Goal: Task Accomplishment & Management: Complete application form

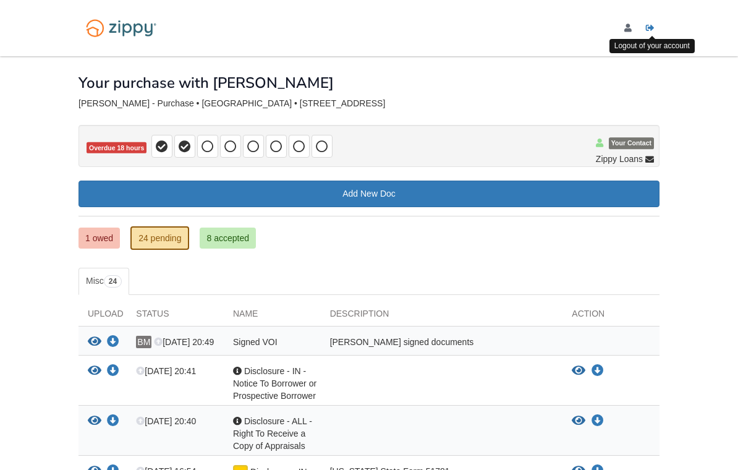
click at [648, 28] on icon "Log out" at bounding box center [650, 28] width 9 height 9
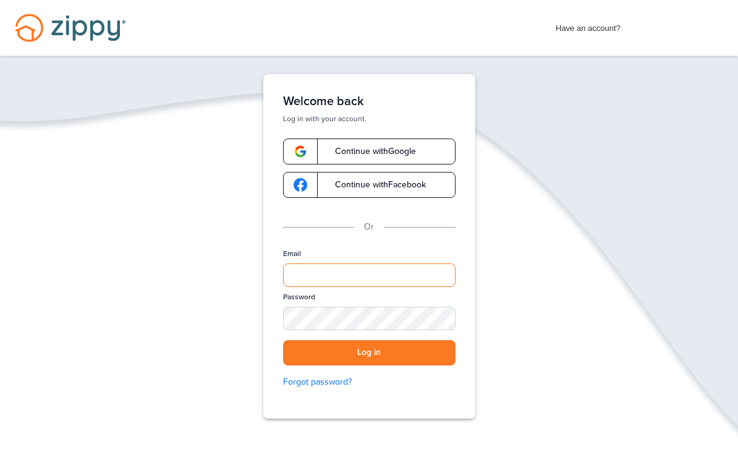
drag, startPoint x: 312, startPoint y: 272, endPoint x: 312, endPoint y: 424, distance: 152.1
click at [312, 272] on div "Verify your Email We just resent an email with a link to set your password to .…" at bounding box center [368, 284] width 247 height 421
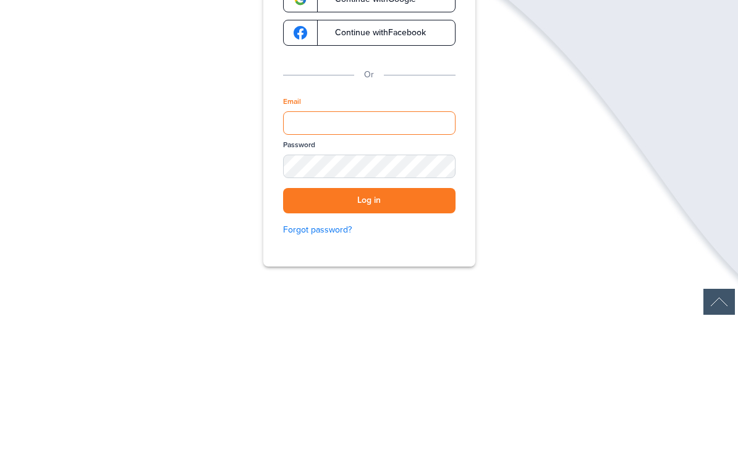
type input "**********"
click at [369, 340] on button "Log in" at bounding box center [369, 352] width 172 height 25
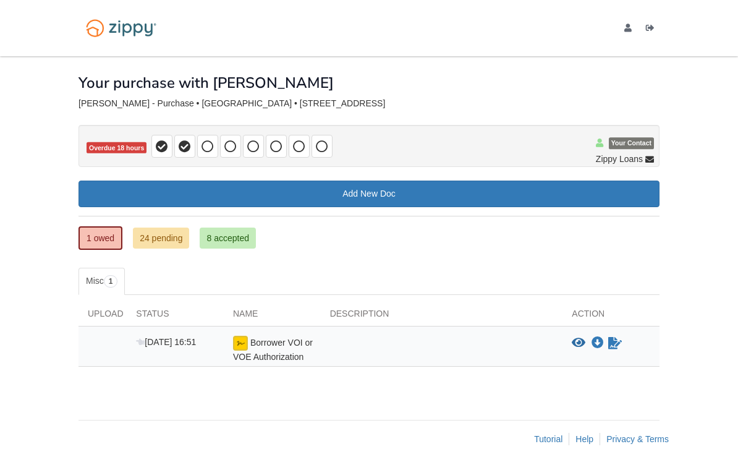
click at [176, 236] on link "24 pending" at bounding box center [161, 237] width 56 height 21
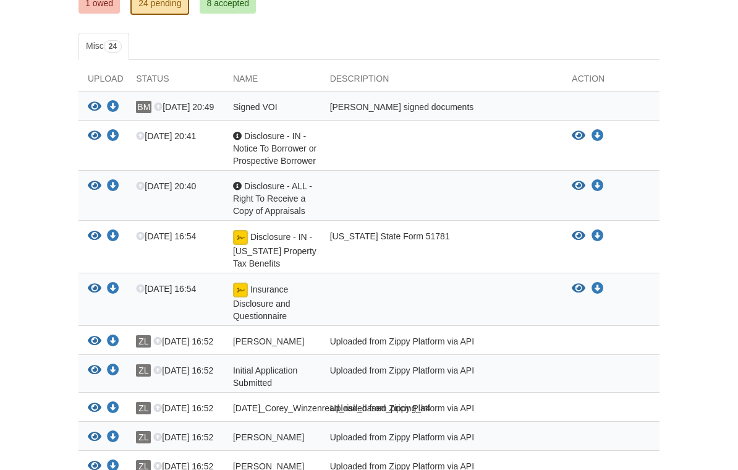
scroll to position [237, 0]
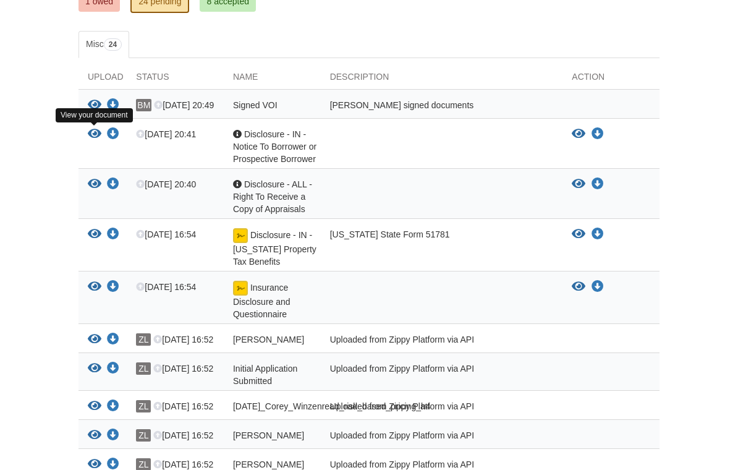
click at [96, 134] on icon "View Disclosure - IN - Notice To Borrower or Prospective Borrower" at bounding box center [95, 134] width 14 height 12
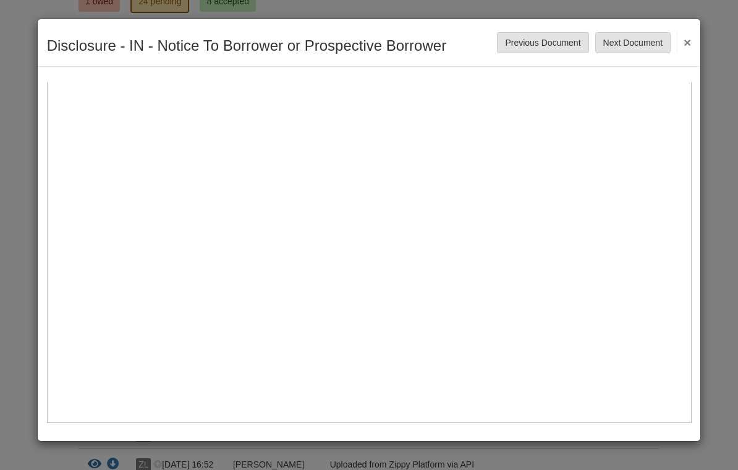
scroll to position [509, 0]
click at [629, 49] on button "Next Document" at bounding box center [632, 42] width 75 height 21
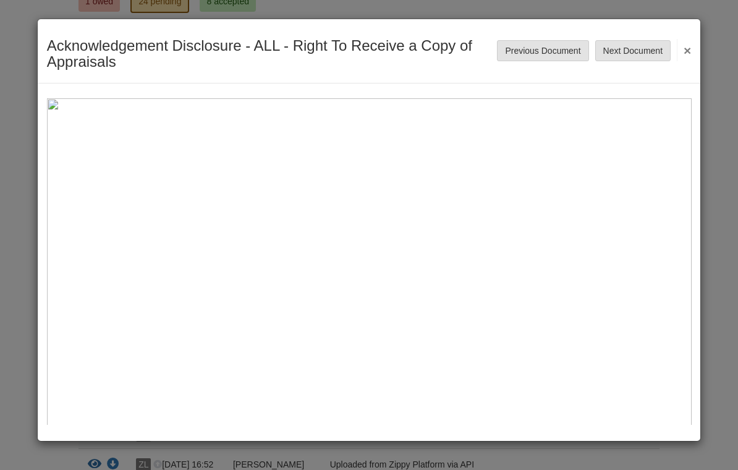
scroll to position [0, 0]
click at [630, 46] on button "Next Document" at bounding box center [632, 50] width 75 height 21
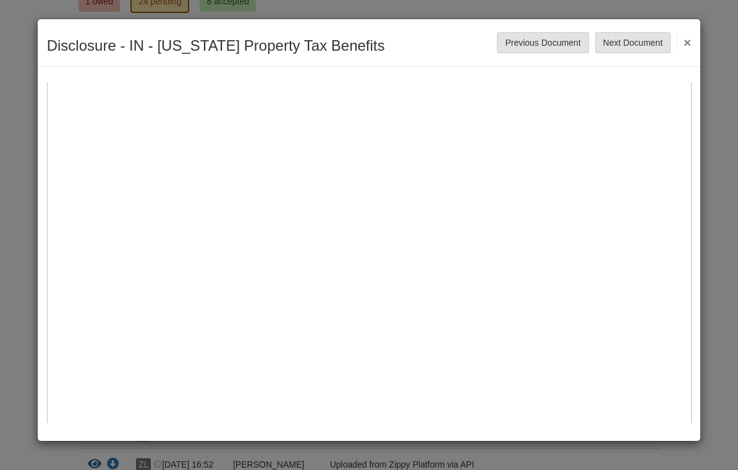
scroll to position [173, 0]
click at [632, 40] on button "Next Document" at bounding box center [632, 42] width 75 height 21
click at [619, 48] on button "Next Document" at bounding box center [632, 42] width 75 height 21
click at [646, 41] on button "Next Document" at bounding box center [632, 42] width 75 height 21
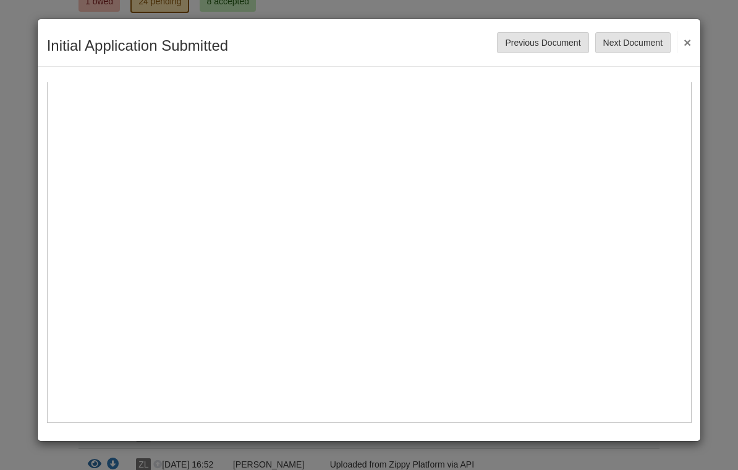
click at [631, 43] on button "Next Document" at bounding box center [632, 42] width 75 height 21
click at [644, 43] on button "Next Document" at bounding box center [632, 42] width 75 height 21
click at [645, 38] on button "Next Document" at bounding box center [632, 42] width 75 height 21
click at [631, 45] on button "Next Document" at bounding box center [632, 42] width 75 height 21
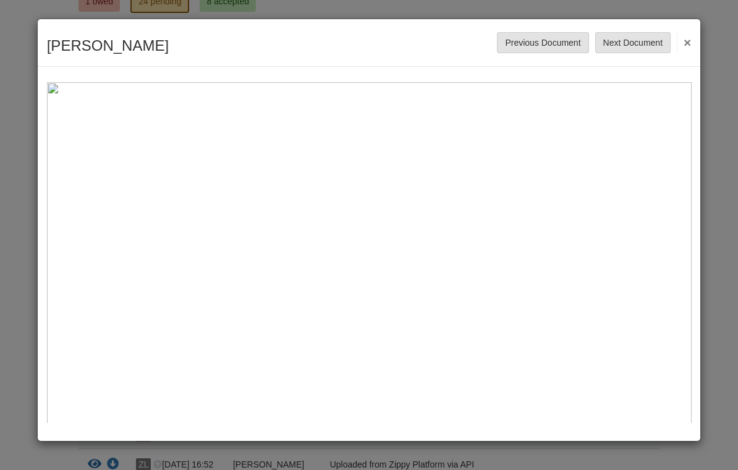
click at [634, 41] on button "Next Document" at bounding box center [632, 42] width 75 height 21
click at [621, 44] on button "Next Document" at bounding box center [632, 42] width 75 height 21
click at [627, 43] on button "Next Document" at bounding box center [632, 42] width 75 height 21
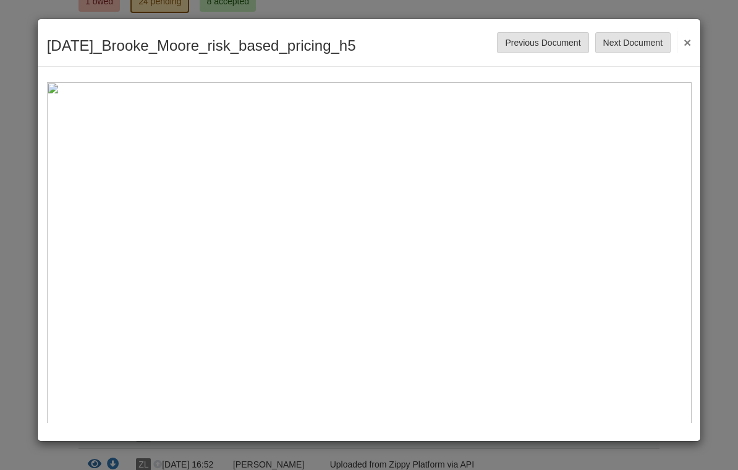
click at [641, 42] on button "Next Document" at bounding box center [632, 42] width 75 height 21
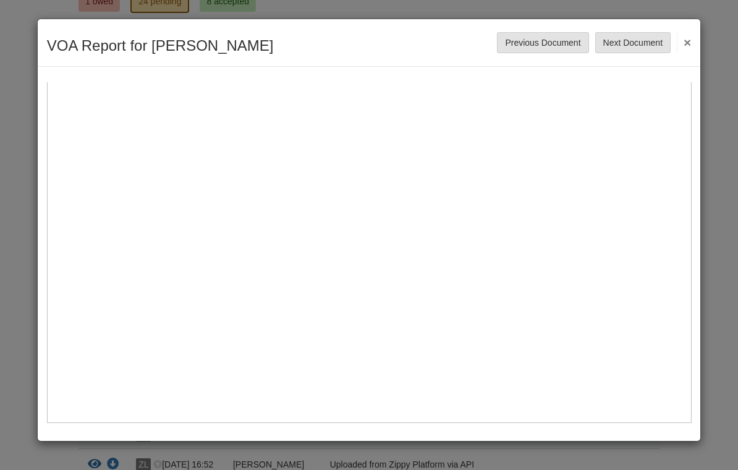
scroll to position [428, 0]
click at [647, 48] on button "Next Document" at bounding box center [632, 42] width 75 height 21
click at [646, 44] on button "Next Document" at bounding box center [632, 42] width 75 height 21
click at [632, 46] on button "Next Document" at bounding box center [632, 42] width 75 height 21
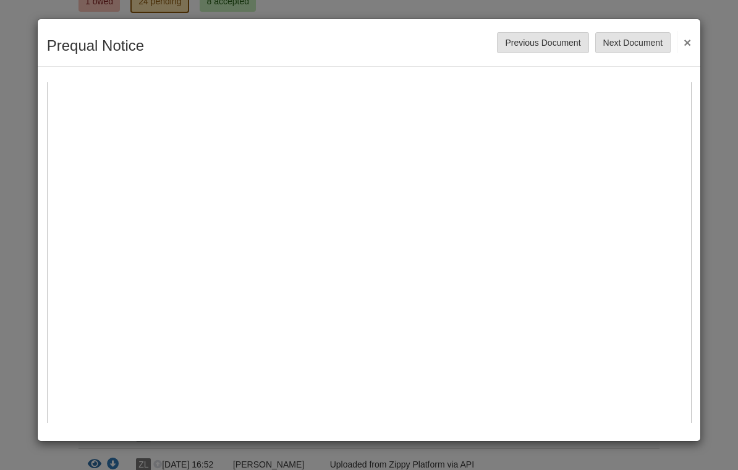
scroll to position [23, 0]
click at [601, 45] on button "Next Document" at bounding box center [632, 42] width 75 height 21
click at [596, 44] on button "Next Document" at bounding box center [632, 42] width 75 height 21
click at [610, 45] on button "Next Document" at bounding box center [632, 42] width 75 height 21
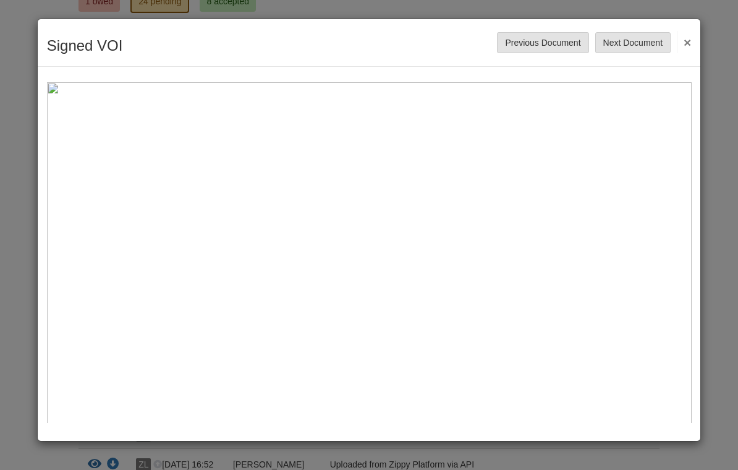
click at [692, 43] on div "Signed VOI Save Cancel Previous Document Next Document ×" at bounding box center [369, 43] width 663 height 48
click at [689, 44] on button "×" at bounding box center [684, 42] width 14 height 22
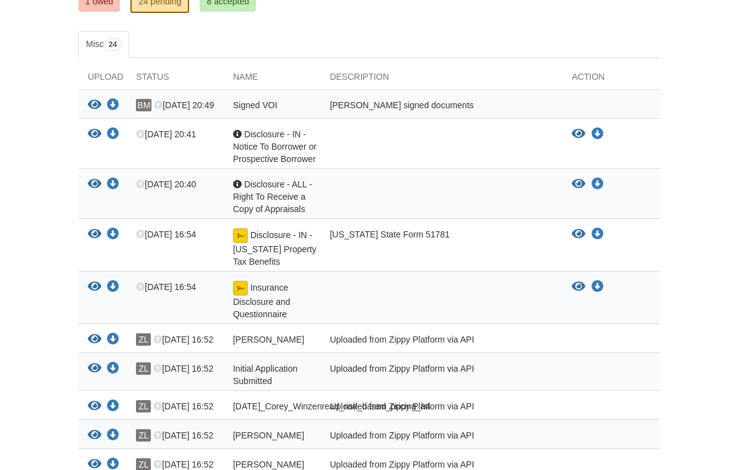
click at [219, 9] on link "8 accepted" at bounding box center [228, 1] width 56 height 21
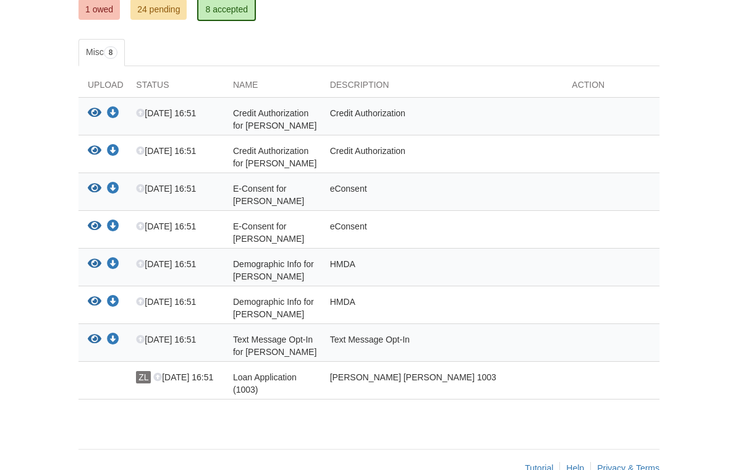
scroll to position [237, 0]
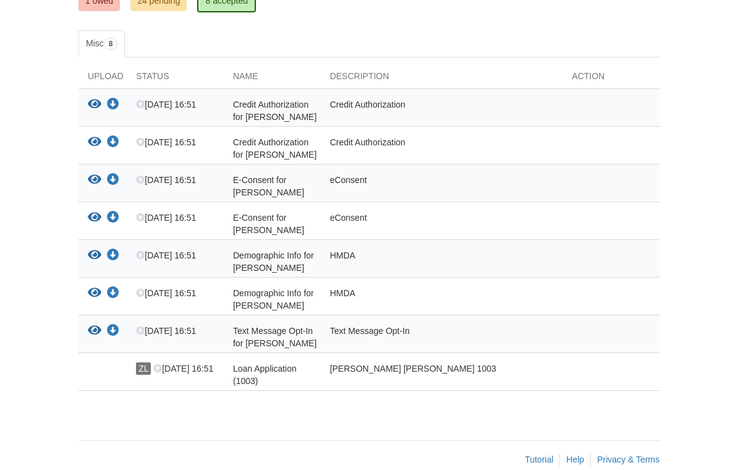
click at [197, 383] on div "ZL [DATE] 16:51" at bounding box center [175, 374] width 97 height 25
click at [107, 374] on div at bounding box center [103, 374] width 48 height 25
